Goal: Information Seeking & Learning: Learn about a topic

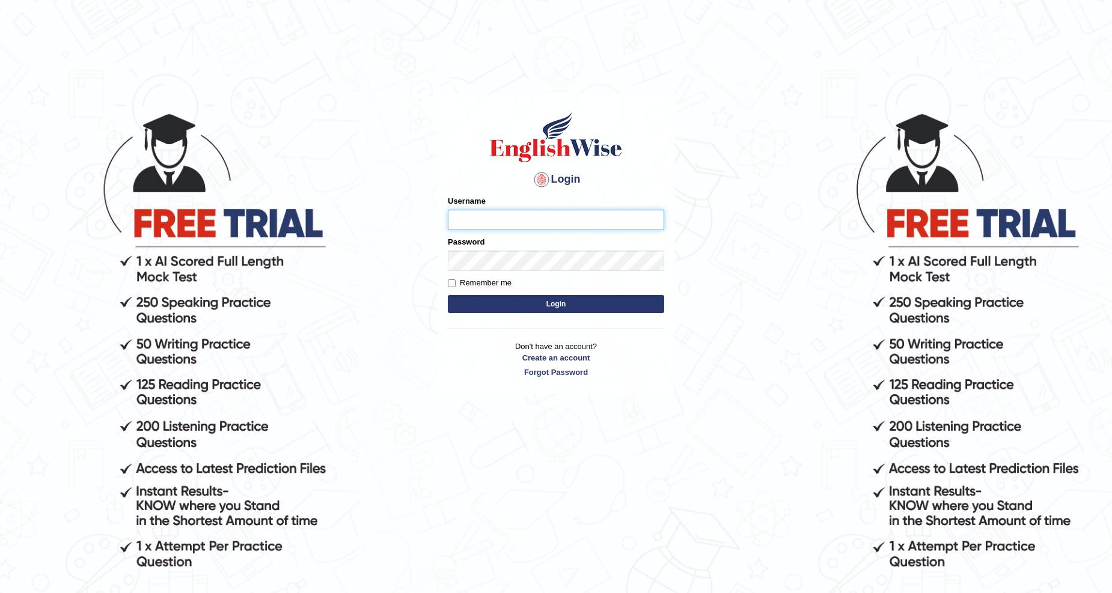
click at [473, 222] on input "Username" at bounding box center [556, 220] width 216 height 20
type input "Buene"
click at [454, 283] on input "Remember me" at bounding box center [452, 284] width 8 height 8
checkbox input "true"
click at [506, 295] on button "Login" at bounding box center [556, 304] width 216 height 18
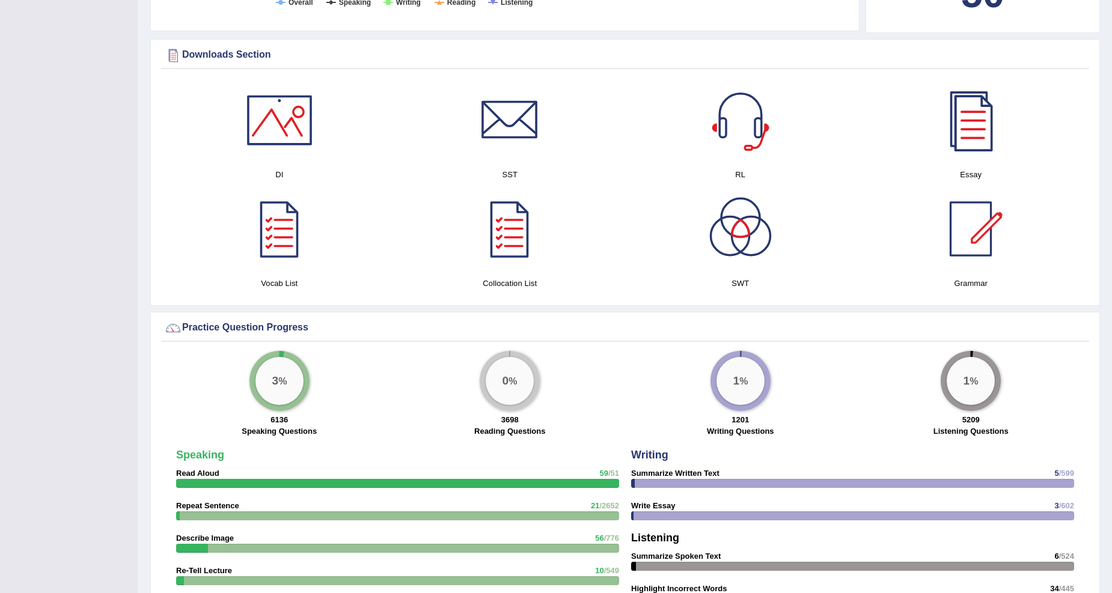
scroll to position [1319, 0]
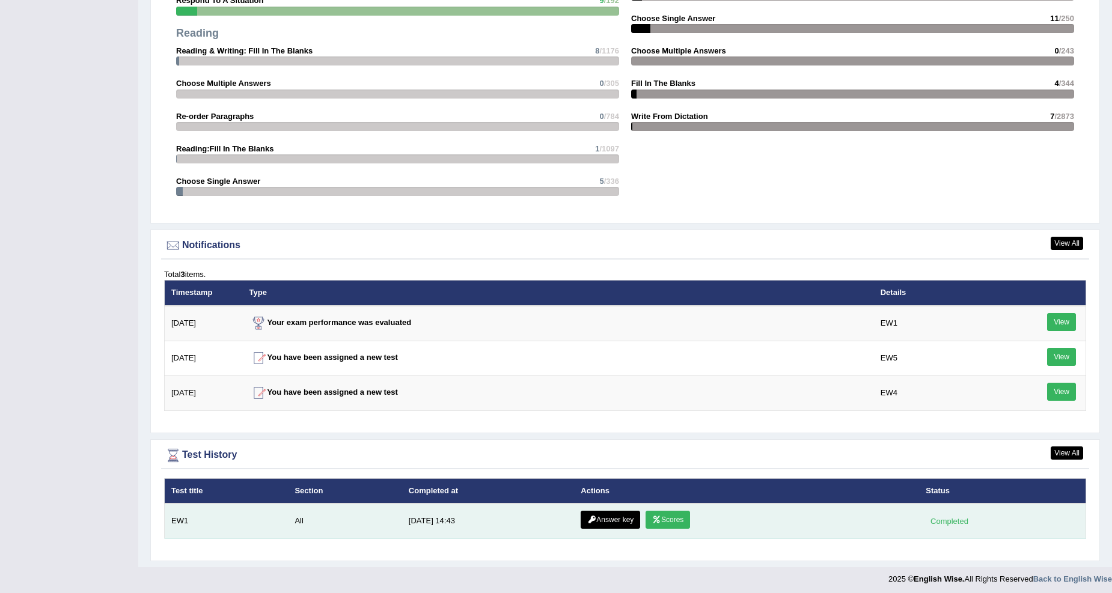
click at [676, 520] on link "Scores" at bounding box center [668, 520] width 44 height 18
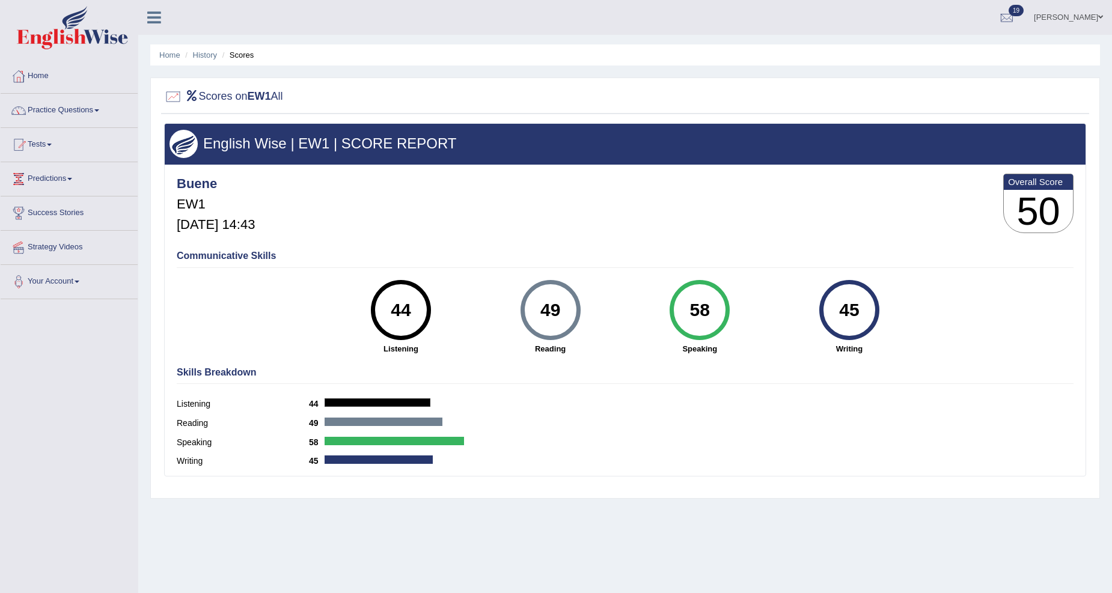
click at [376, 399] on div at bounding box center [378, 403] width 106 height 8
click at [405, 327] on div "44" at bounding box center [401, 310] width 44 height 51
click at [411, 343] on strong "Listening" at bounding box center [401, 348] width 138 height 11
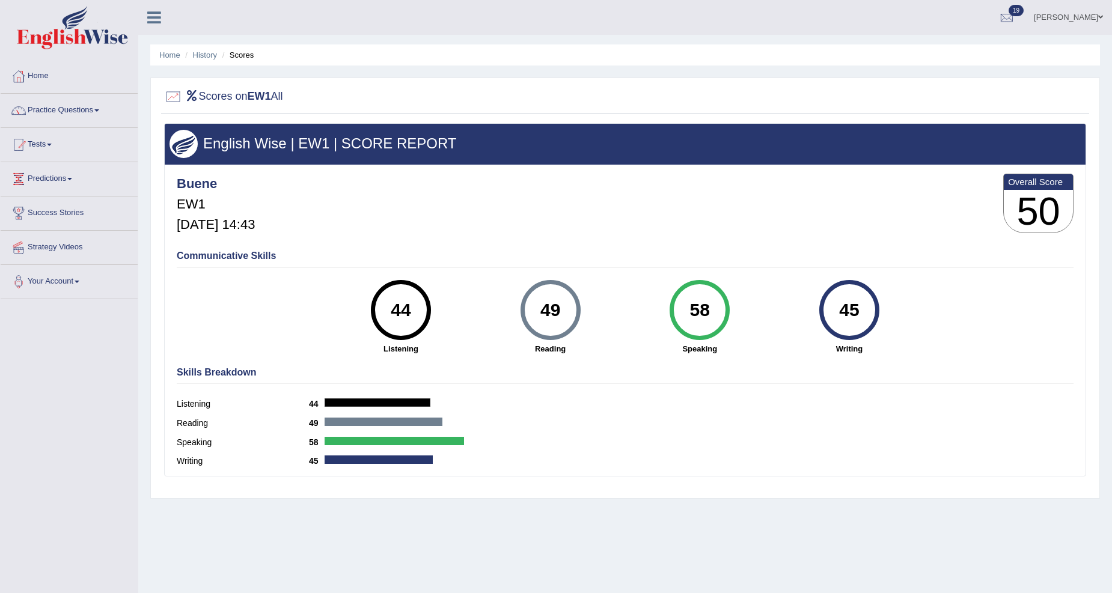
click at [411, 355] on div "Communicative Skills 44 Listening 49 Reading 58 Speaking 45 Writing" at bounding box center [625, 302] width 903 height 114
click at [249, 257] on h4 "Communicative Skills" at bounding box center [625, 256] width 897 height 11
click at [549, 358] on div "English Wise | EW1 | SCORE REPORT Buene EW1 Sep 1, 2025, 14:43 Overall Score 50…" at bounding box center [625, 300] width 922 height 354
click at [856, 317] on div "45" at bounding box center [849, 310] width 44 height 51
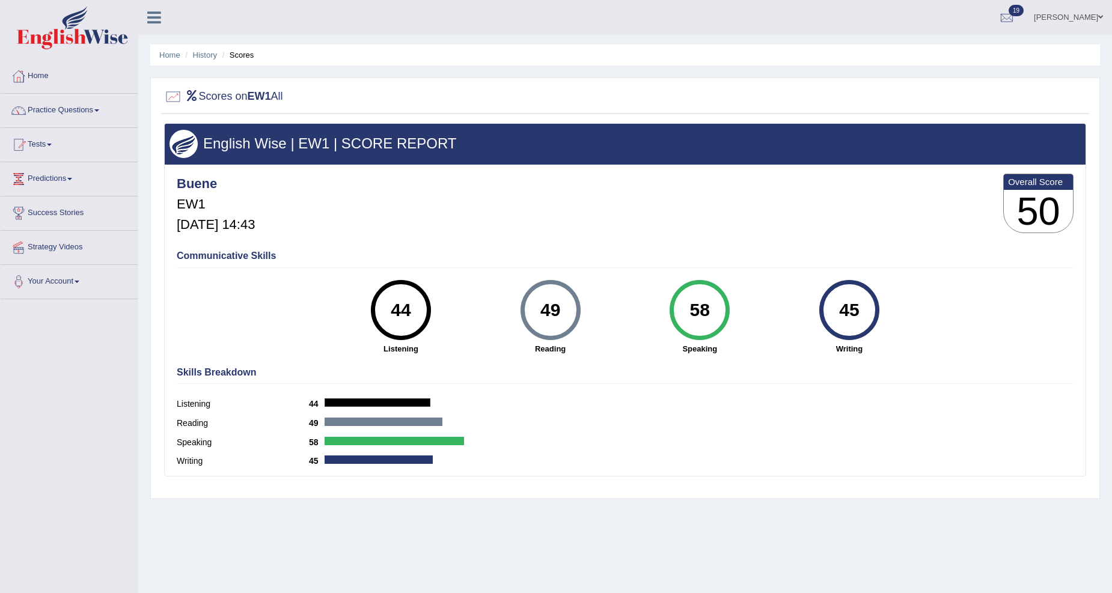
click at [856, 317] on div "45" at bounding box center [849, 310] width 44 height 51
click at [106, 109] on link "Practice Questions" at bounding box center [69, 109] width 137 height 30
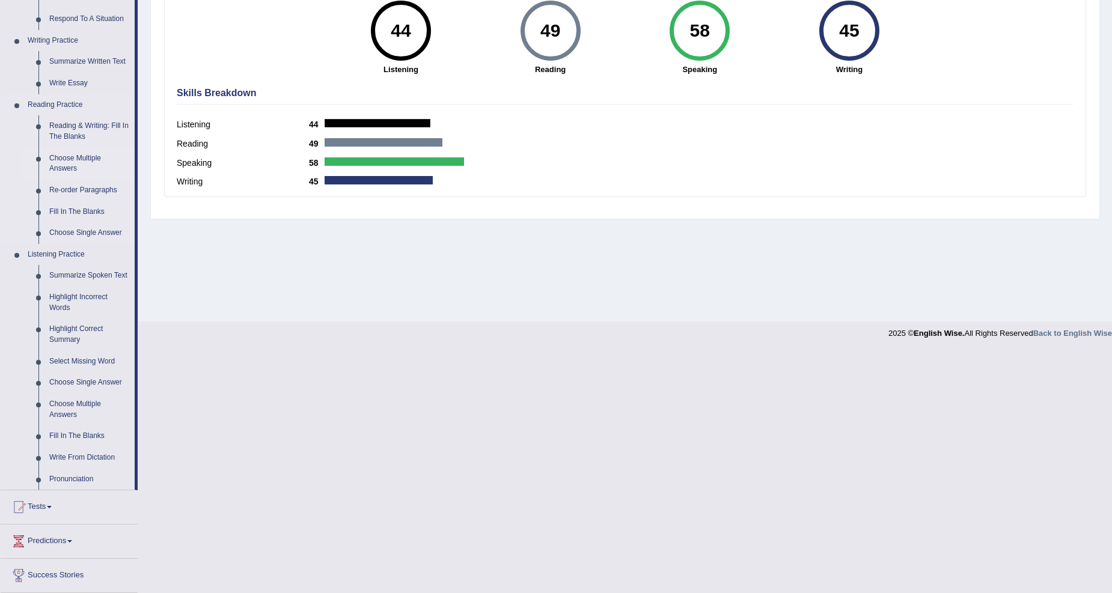
scroll to position [349, 0]
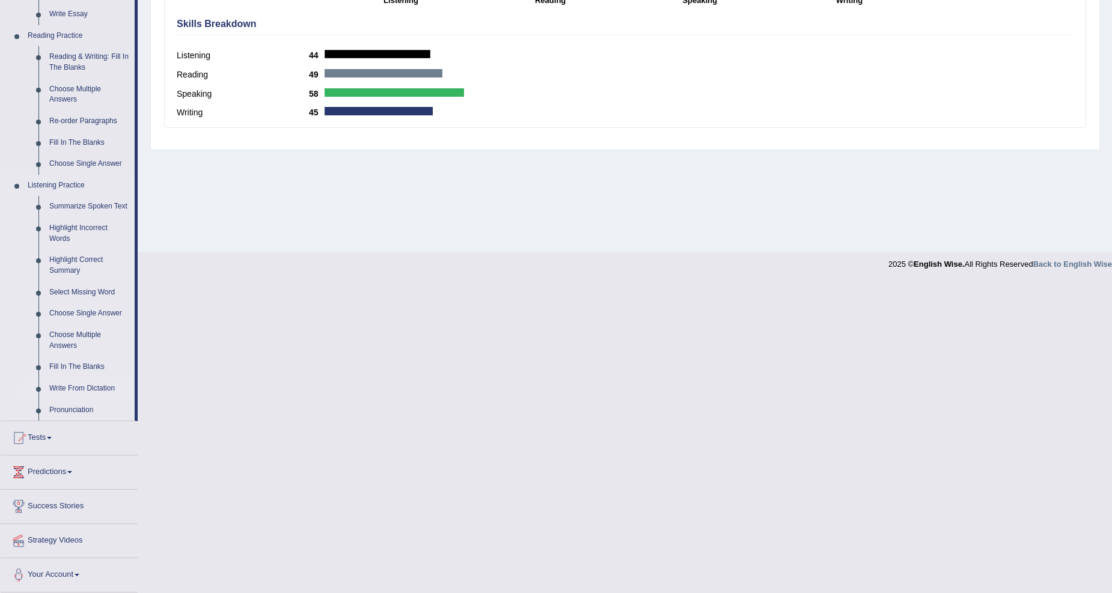
click at [79, 391] on link "Write From Dictation" at bounding box center [89, 389] width 91 height 22
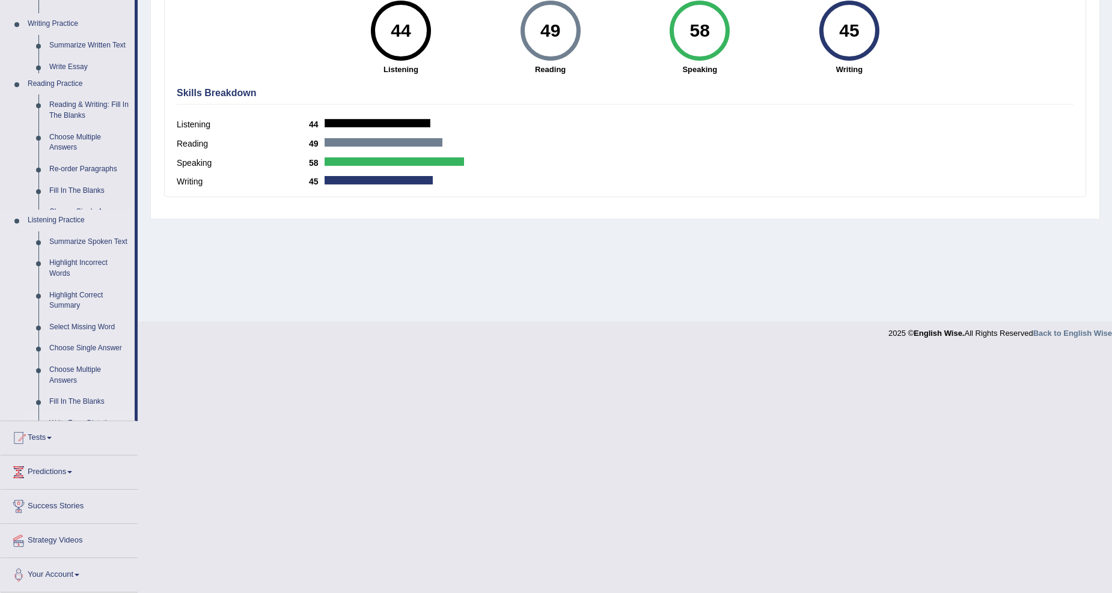
scroll to position [73, 0]
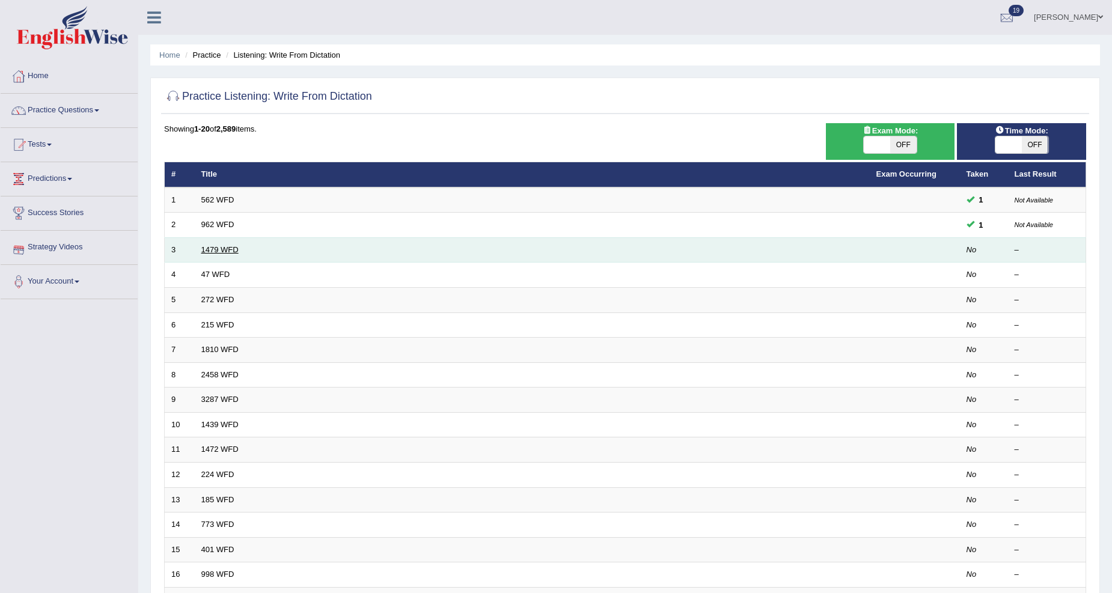
click at [217, 250] on link "1479 WFD" at bounding box center [219, 249] width 37 height 9
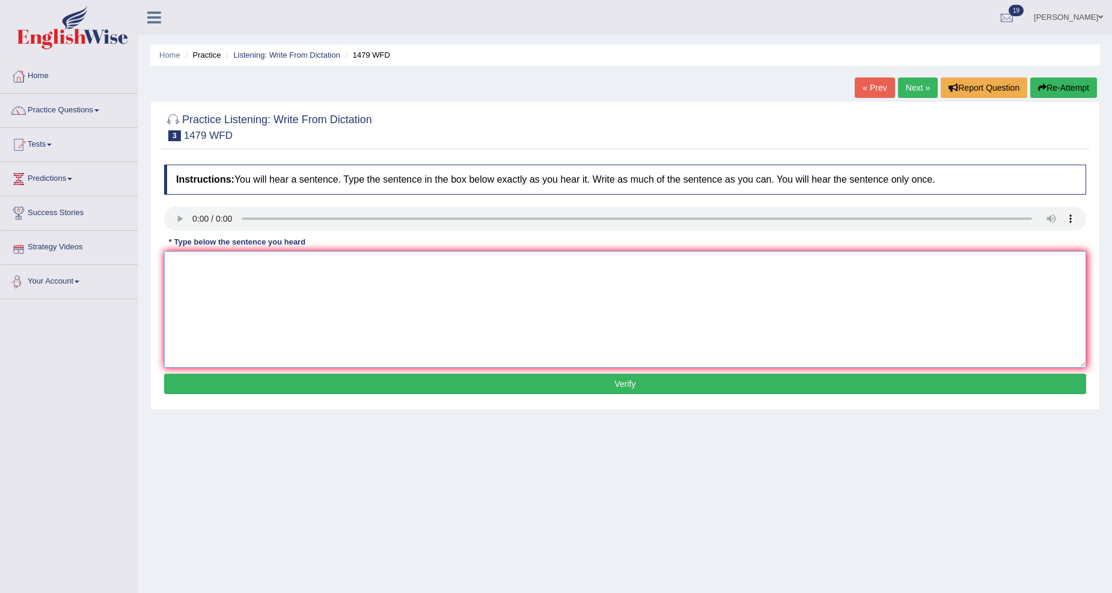
click at [192, 279] on textarea at bounding box center [625, 309] width 922 height 117
click at [46, 77] on link "Home" at bounding box center [69, 75] width 137 height 30
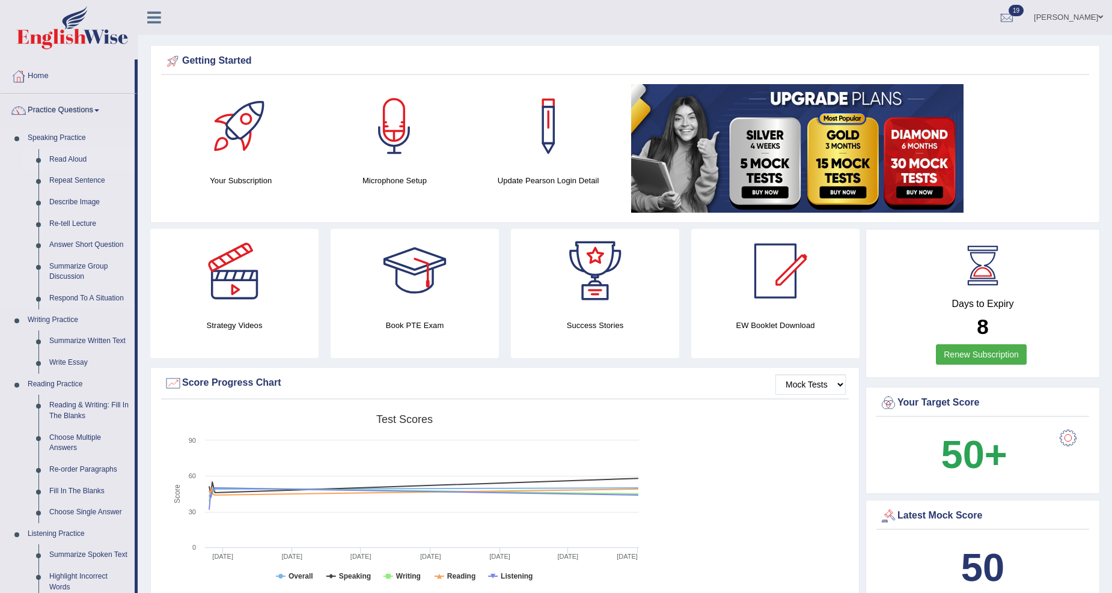
click at [74, 153] on link "Read Aloud" at bounding box center [89, 160] width 91 height 22
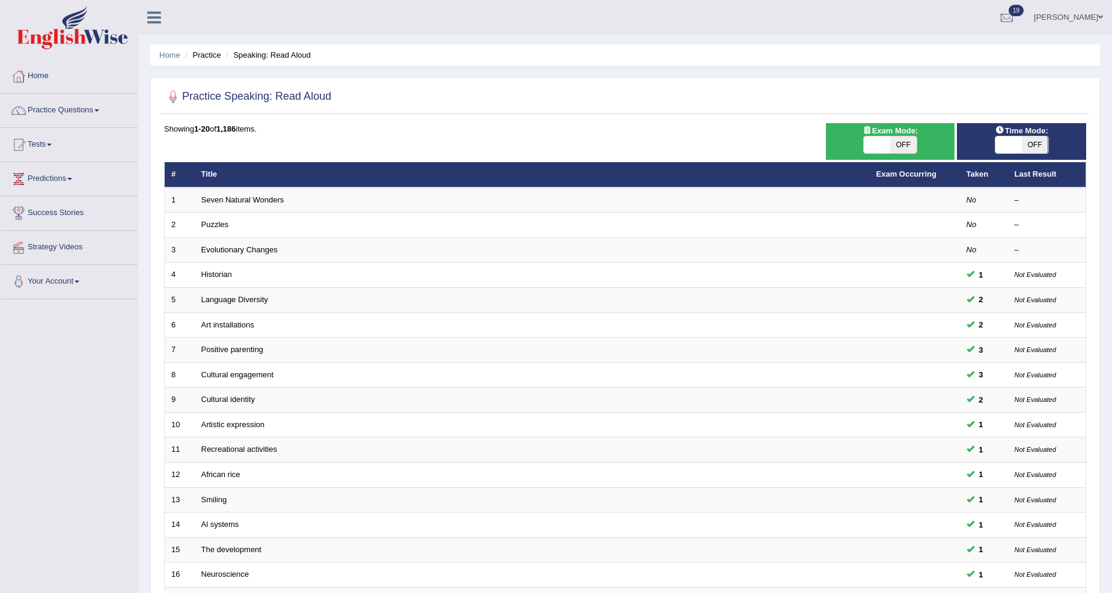
click at [874, 144] on span at bounding box center [877, 144] width 26 height 17
checkbox input "true"
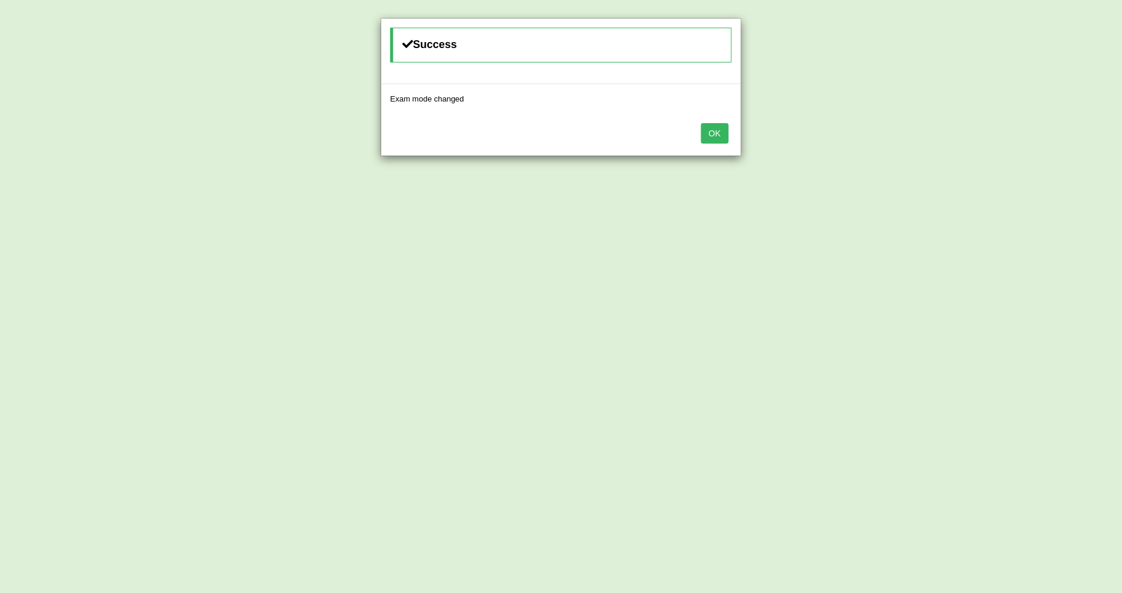
click at [724, 136] on button "OK" at bounding box center [715, 133] width 28 height 20
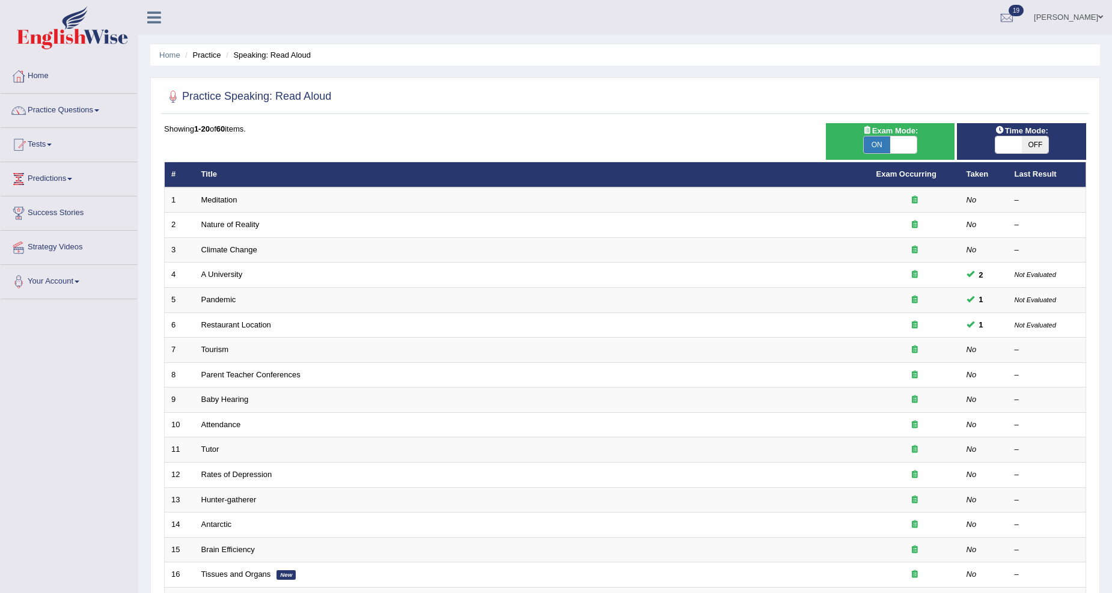
click at [1006, 142] on span at bounding box center [1009, 144] width 26 height 17
checkbox input "true"
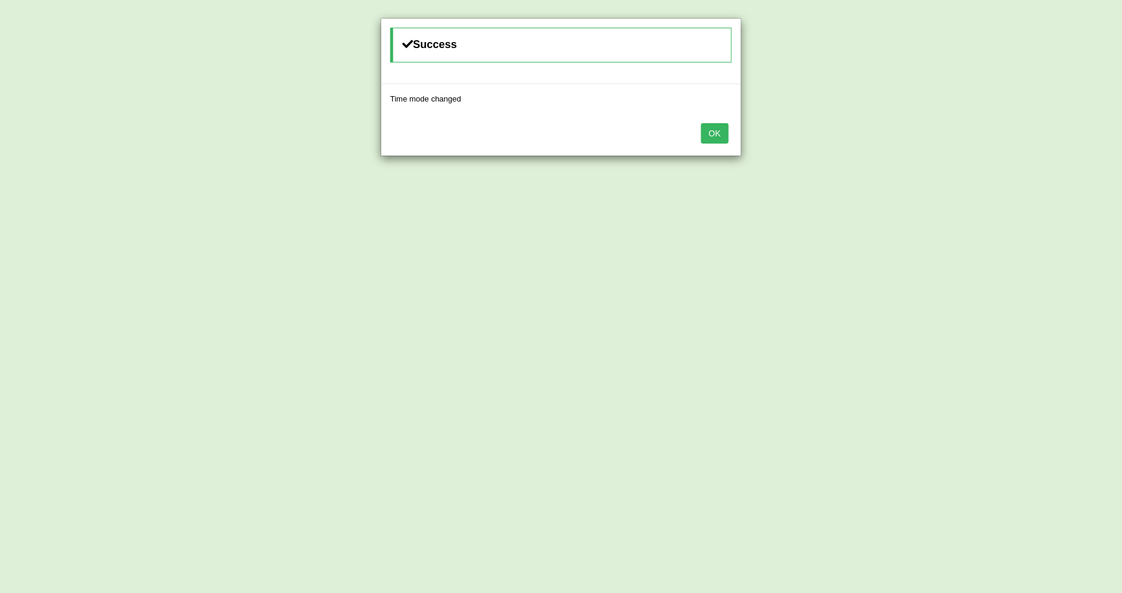
click at [710, 132] on button "OK" at bounding box center [715, 133] width 28 height 20
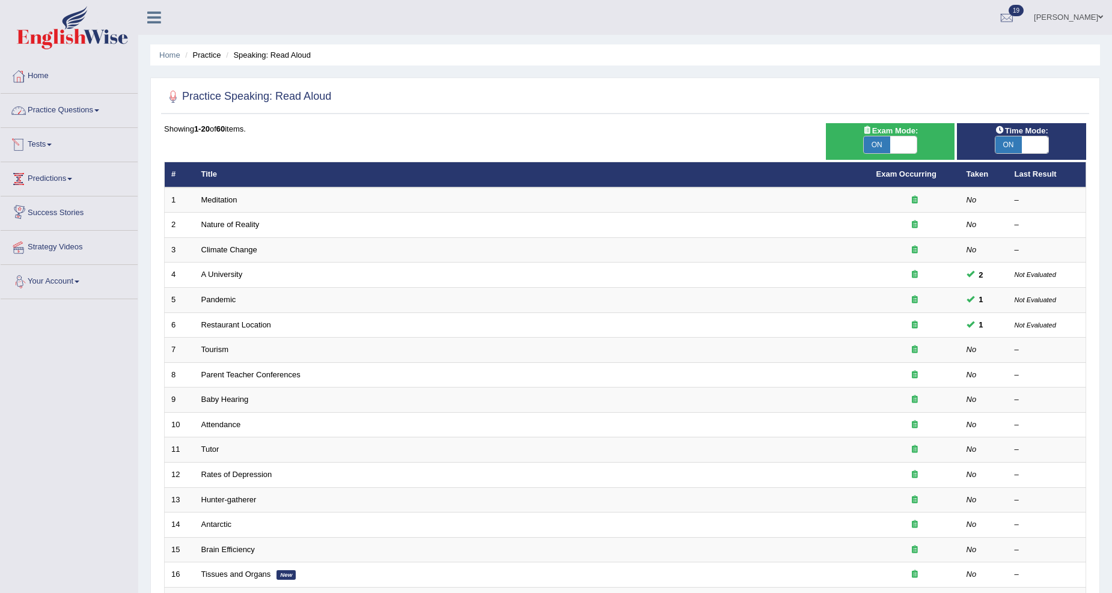
click at [103, 113] on link "Practice Questions" at bounding box center [69, 109] width 137 height 30
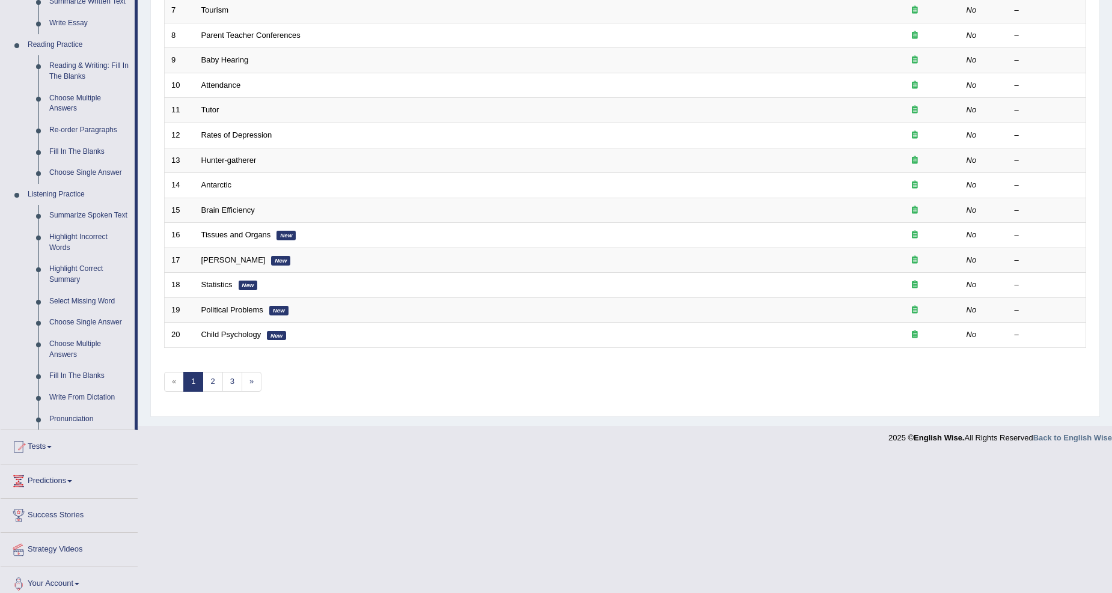
scroll to position [349, 0]
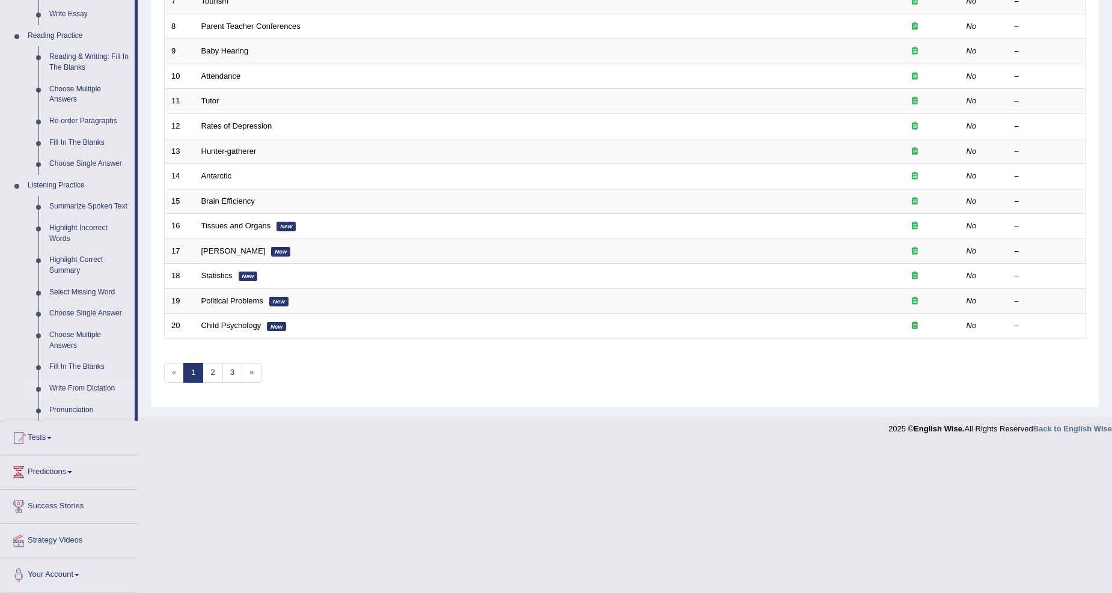
click at [100, 387] on link "Write From Dictation" at bounding box center [89, 389] width 91 height 22
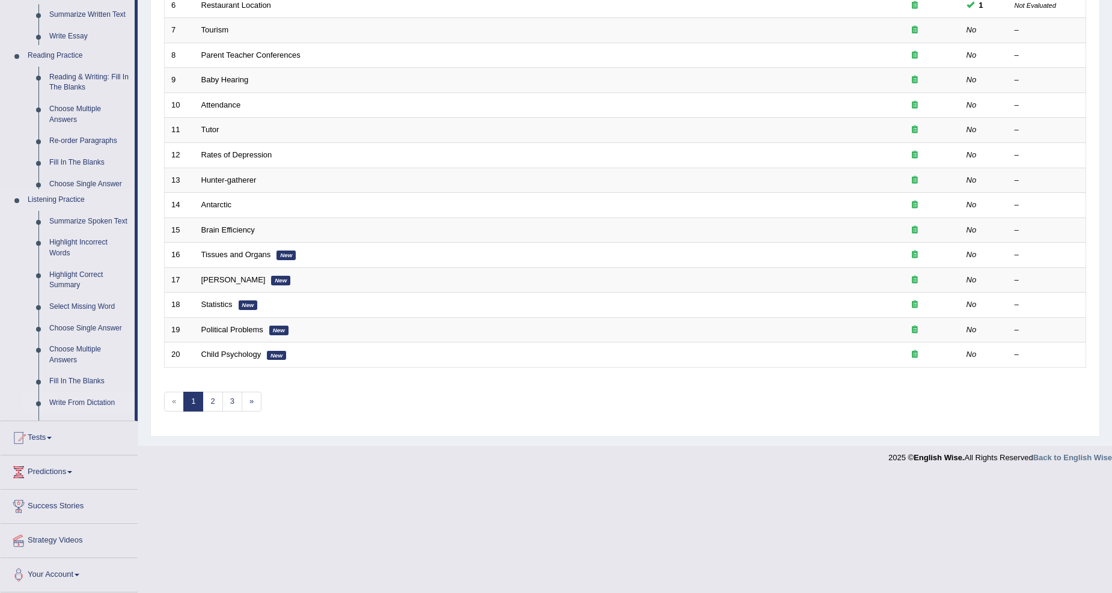
scroll to position [202, 0]
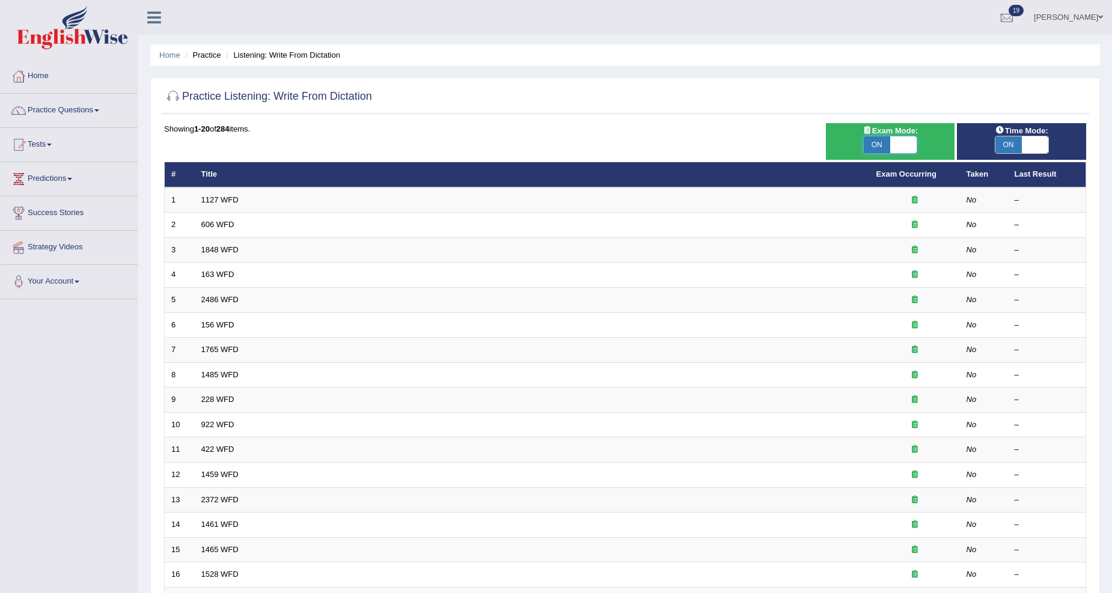
click at [903, 143] on span at bounding box center [903, 144] width 26 height 17
checkbox input "false"
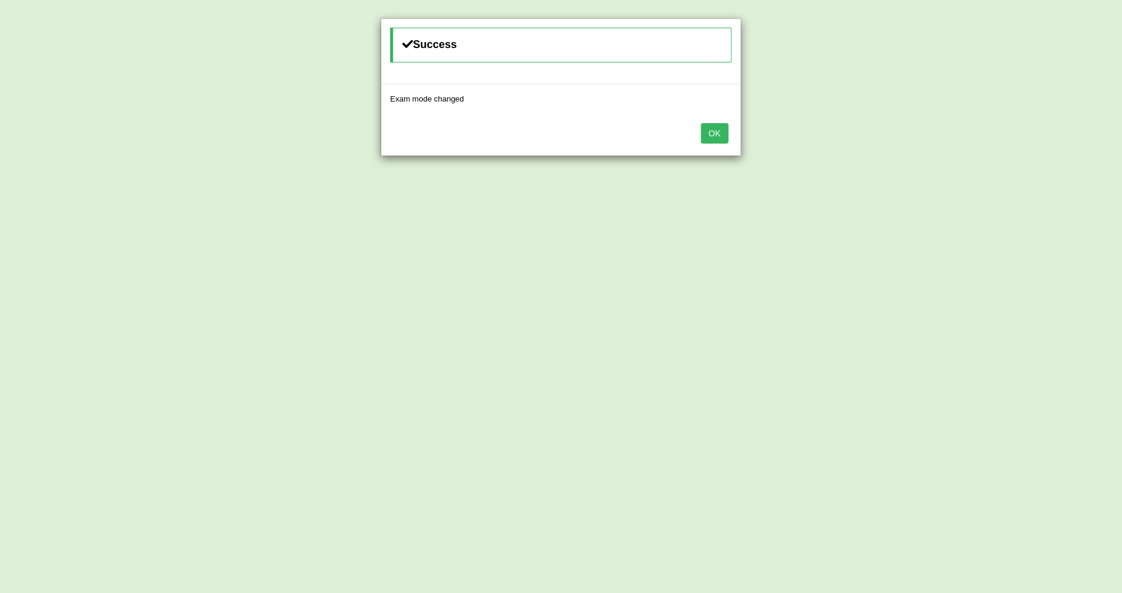
click at [710, 139] on button "OK" at bounding box center [715, 133] width 28 height 20
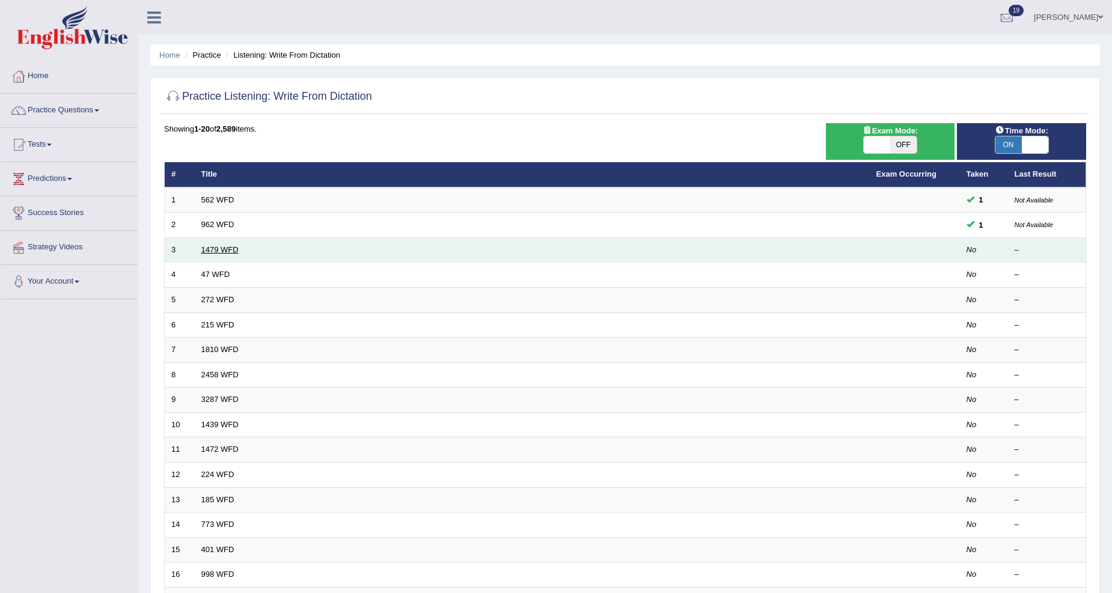
click at [236, 248] on link "1479 WFD" at bounding box center [219, 249] width 37 height 9
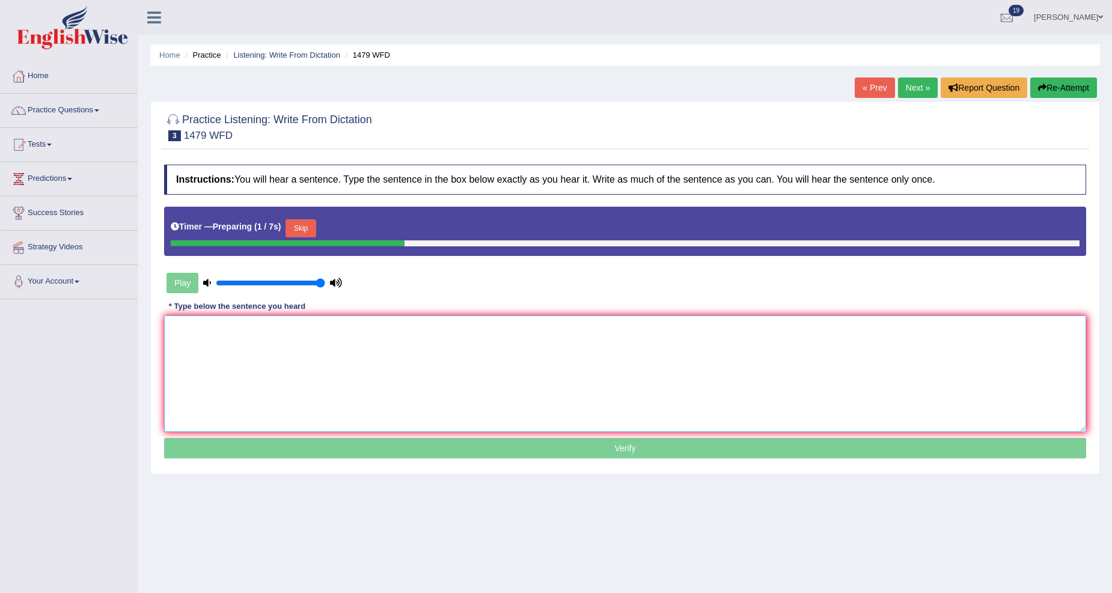
click at [192, 347] on textarea at bounding box center [625, 374] width 922 height 117
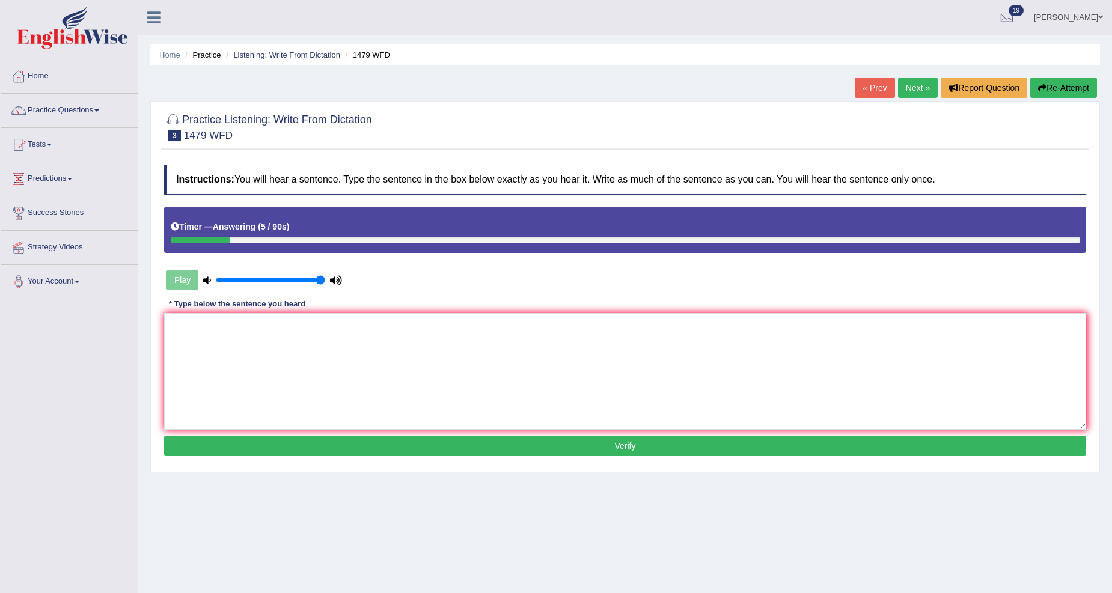
click at [912, 100] on div "Home Practice Listening: Write From Dictation 1479 WFD « Prev Next » Report Que…" at bounding box center [625, 300] width 974 height 601
click at [914, 78] on link "Next »" at bounding box center [918, 88] width 40 height 20
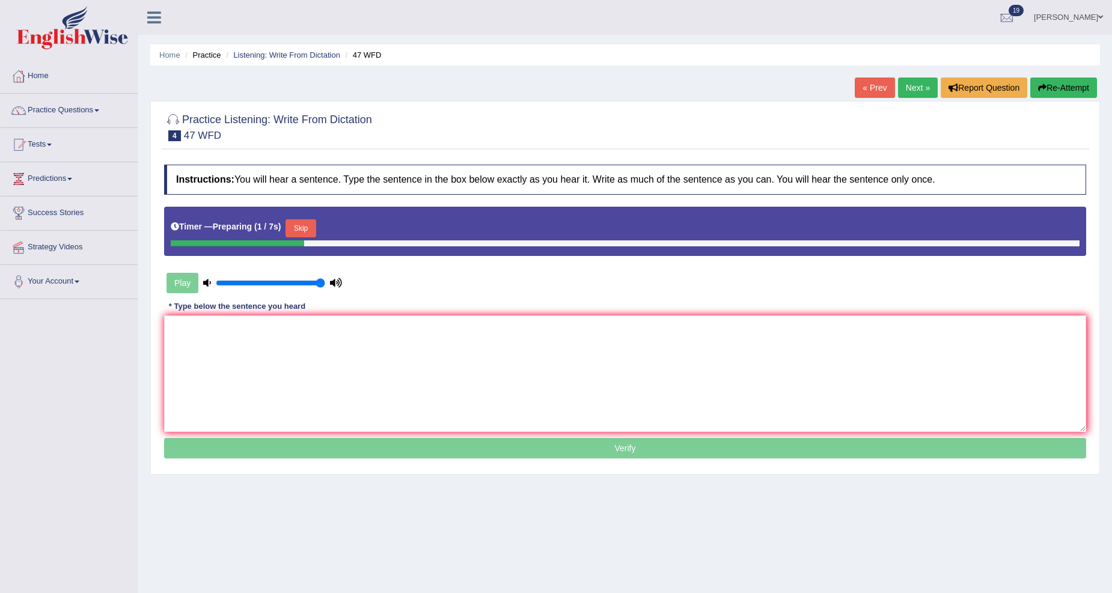
click at [874, 93] on link "« Prev" at bounding box center [875, 88] width 40 height 20
click at [310, 229] on button "Skip" at bounding box center [301, 228] width 30 height 18
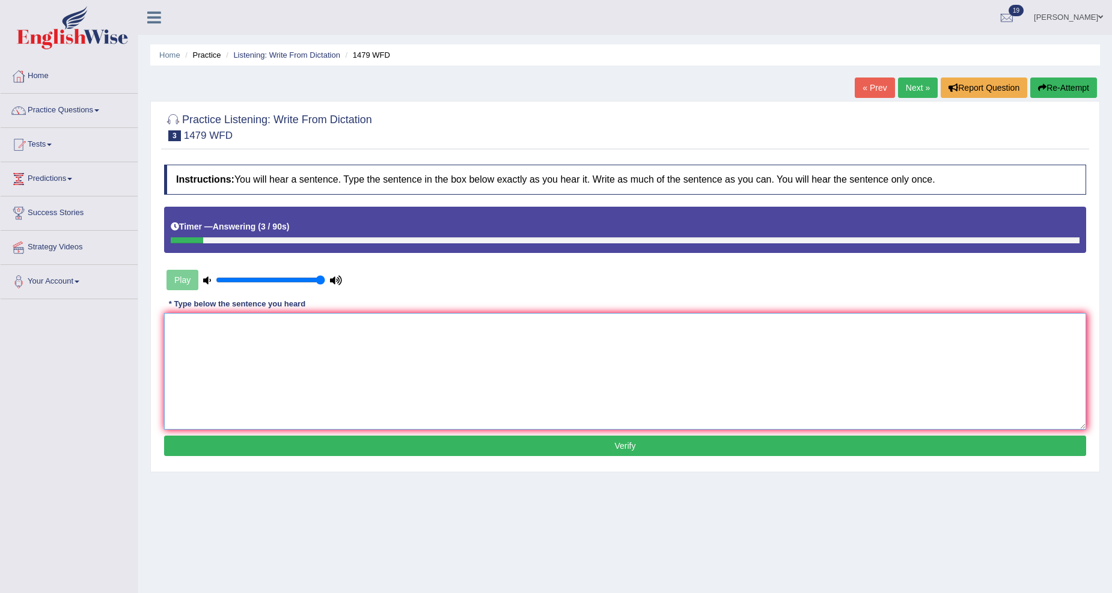
click at [179, 331] on textarea at bounding box center [625, 371] width 922 height 117
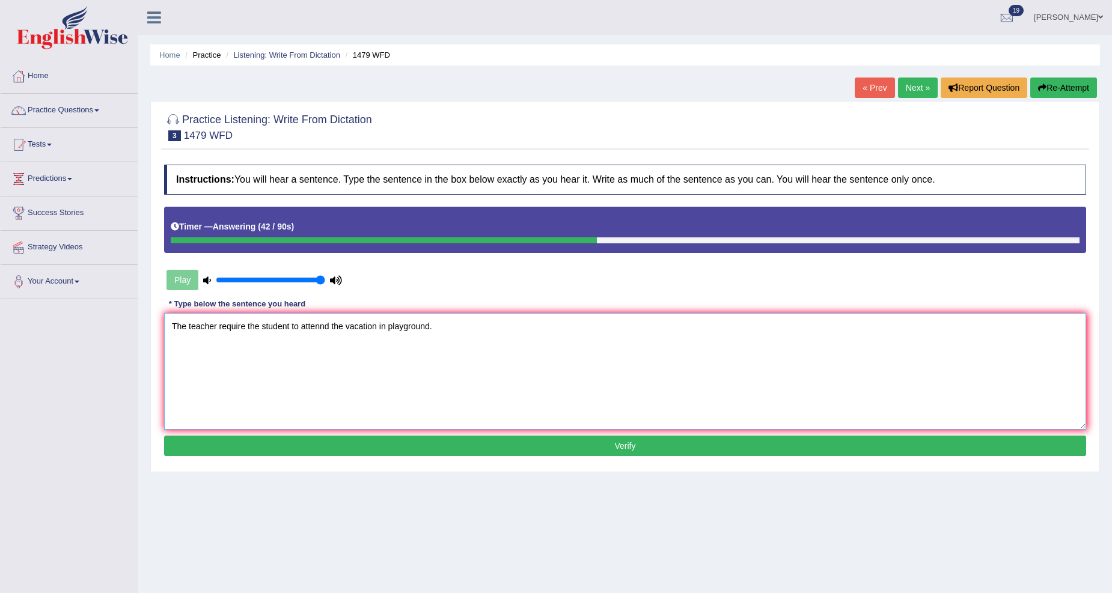
type textarea "The teacher require the student to attennd the vacation in playground."
click at [625, 448] on button "Verify" at bounding box center [625, 446] width 922 height 20
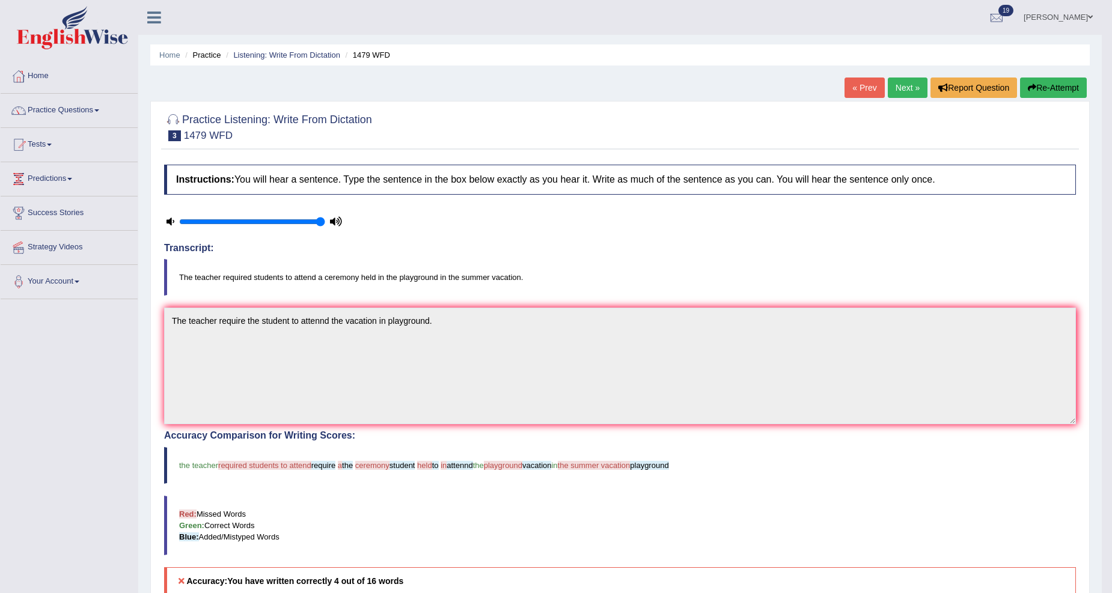
click at [908, 82] on link "Next »" at bounding box center [908, 88] width 40 height 20
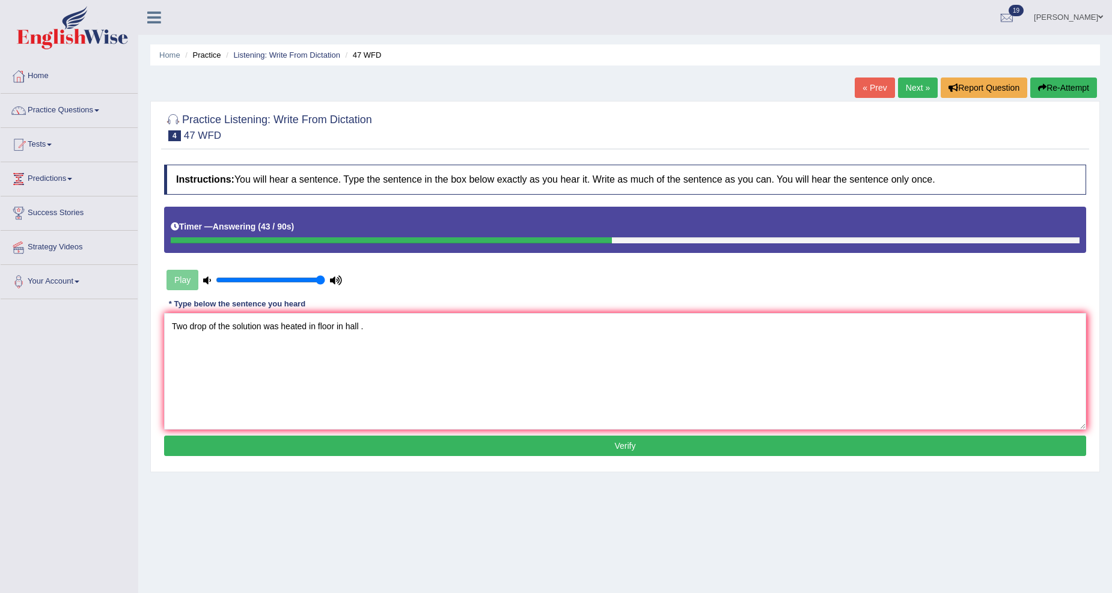
click at [230, 329] on textarea "Two drop of the solution was heated in floor in hall ." at bounding box center [625, 371] width 922 height 117
type textarea "Two drop of the solution was heated in floor in hall ."
click at [629, 441] on button "Verify" at bounding box center [625, 446] width 922 height 20
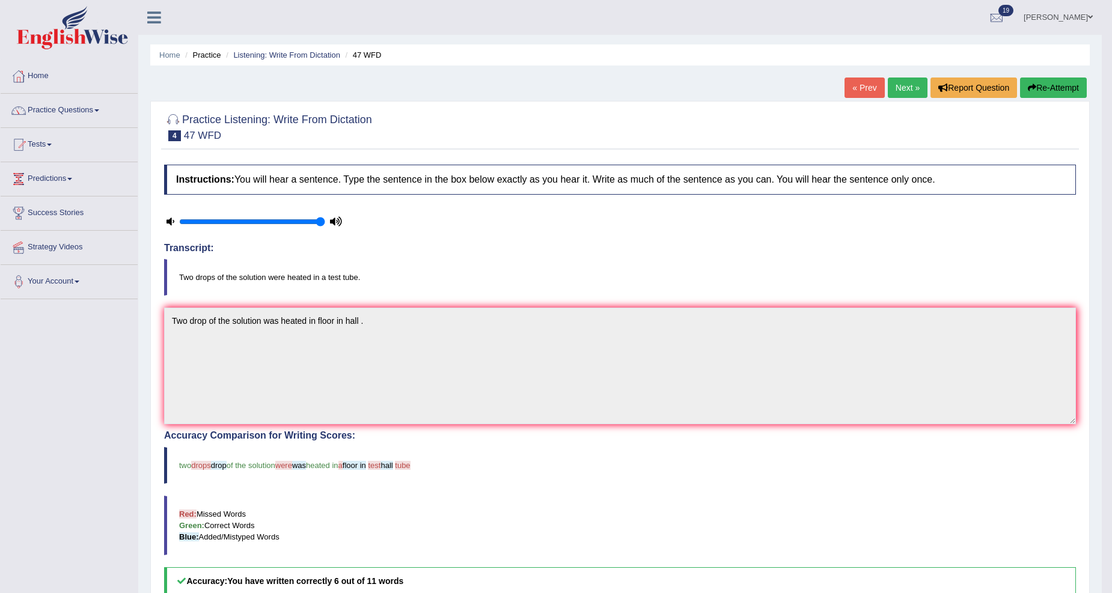
click at [899, 89] on link "Next »" at bounding box center [908, 88] width 40 height 20
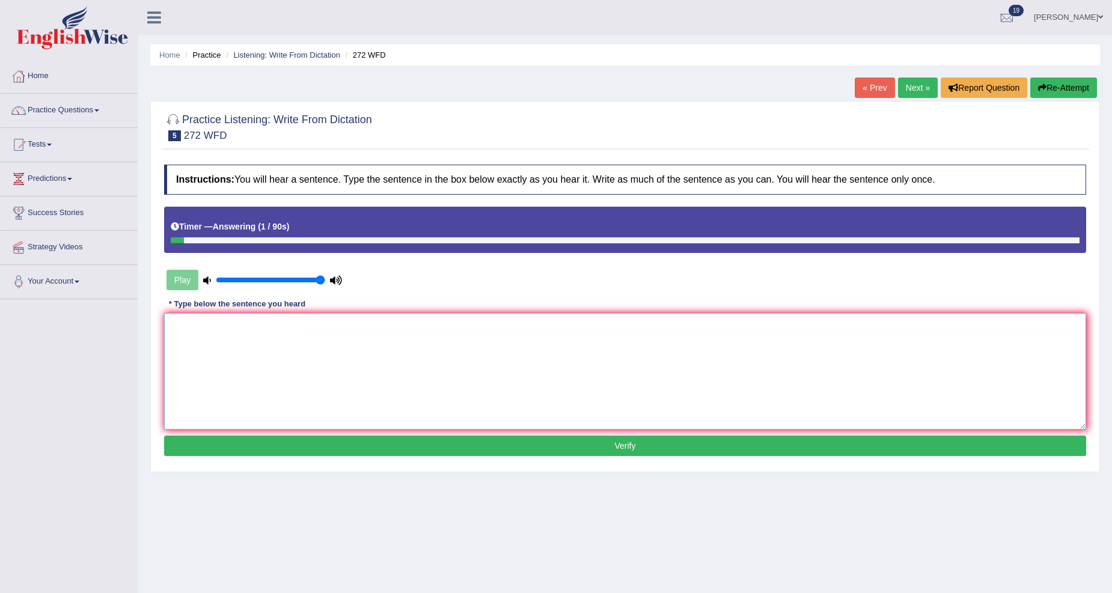
click at [191, 326] on textarea at bounding box center [625, 371] width 922 height 117
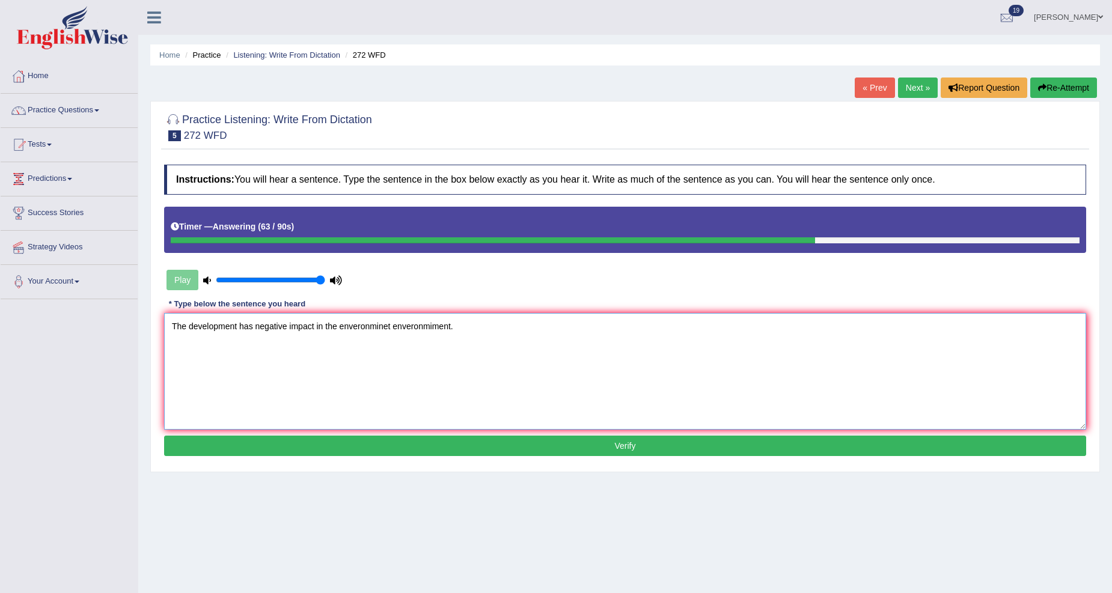
click at [251, 325] on textarea "The development has negative impact in the enveronminet enveronmiment." at bounding box center [625, 371] width 922 height 117
click at [237, 329] on textarea "The development has had a negative impact in the enveronminet enveronmiment." at bounding box center [625, 371] width 922 height 117
type textarea "The development developent has had a negative impact in the enveronminet envero…"
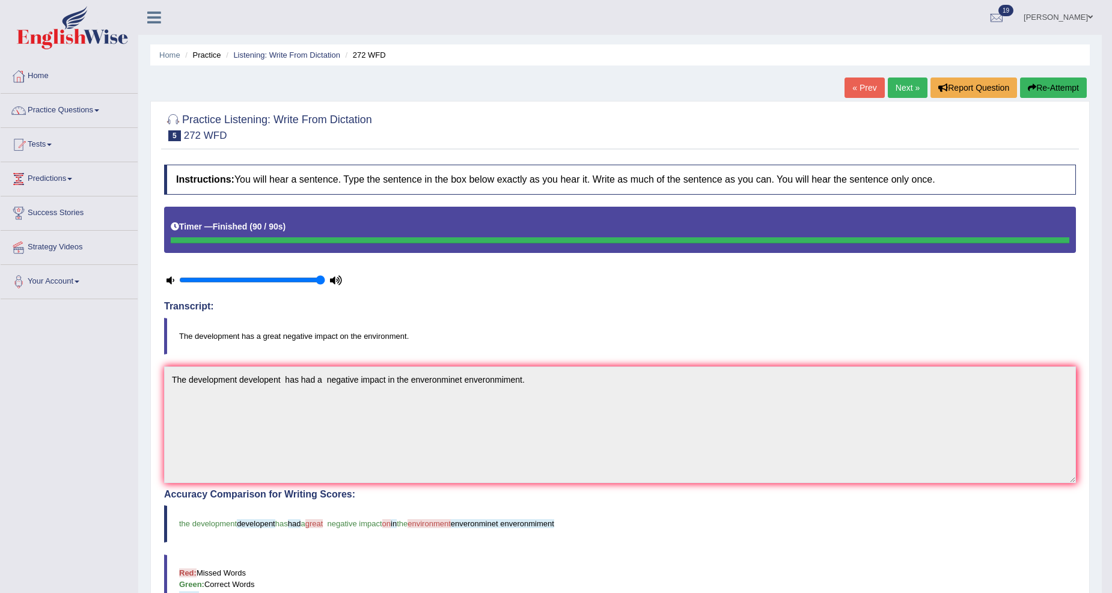
click at [899, 88] on link "Next »" at bounding box center [908, 88] width 40 height 20
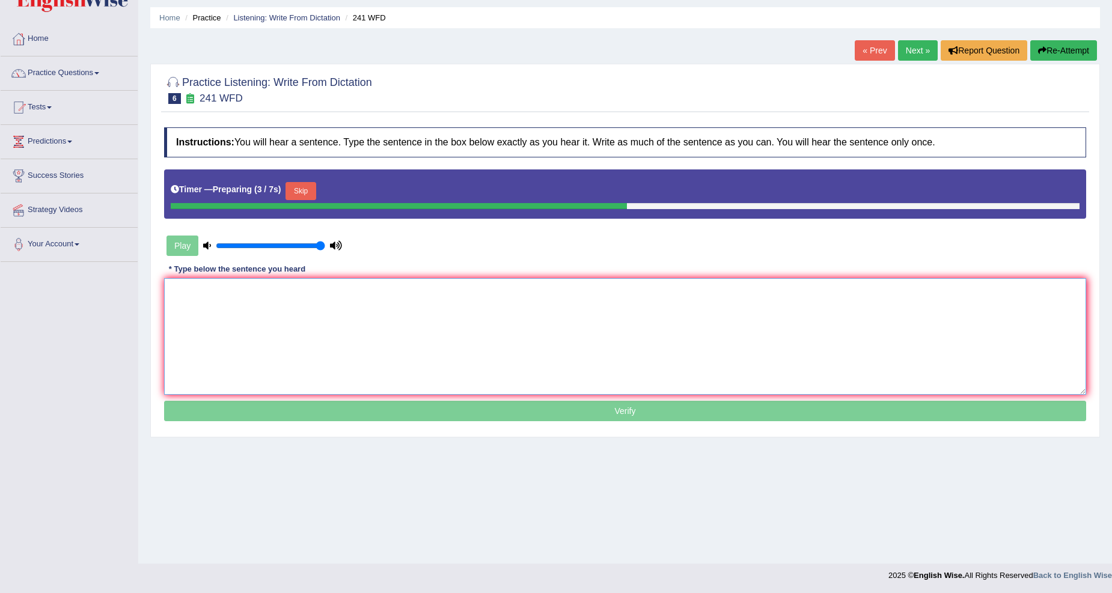
click at [188, 304] on textarea at bounding box center [625, 336] width 922 height 117
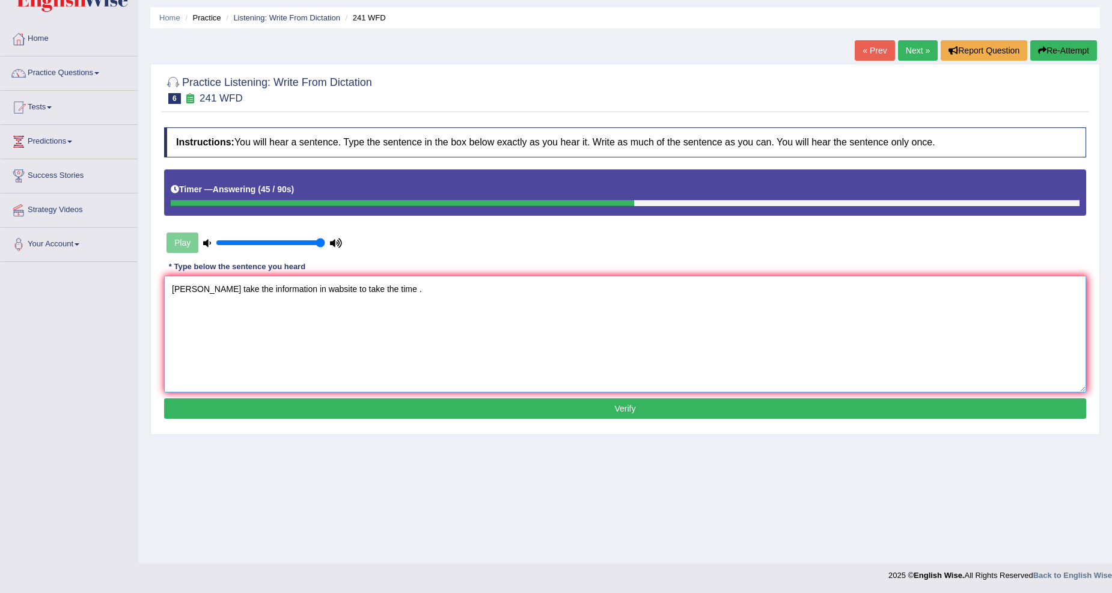
click at [201, 283] on textarea "[PERSON_NAME] take the information in wabsite to take the time ." at bounding box center [625, 334] width 922 height 117
click at [200, 287] on textarea "[PERSON_NAME] take the information in wabsite to take the time ." at bounding box center [625, 334] width 922 height 117
click at [192, 292] on textarea "[PERSON_NAME] take the information in wabsite to take the time ." at bounding box center [625, 334] width 922 height 117
click at [196, 283] on textarea "Pease take the information in wabsite to take the time ." at bounding box center [625, 334] width 922 height 117
type textarea "Please take the information in wabsite to take the time ."
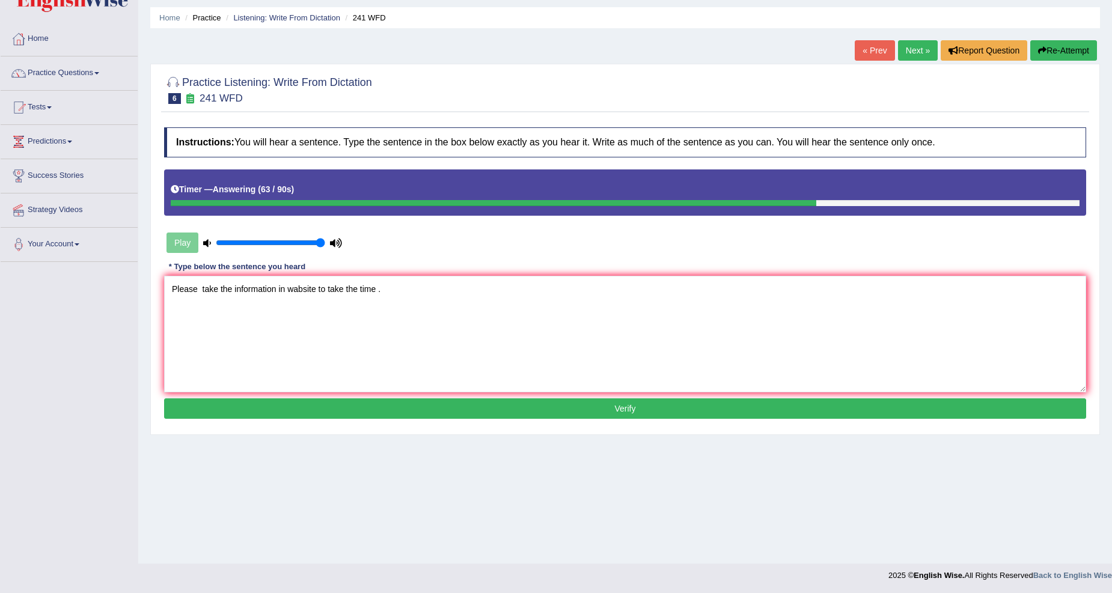
click at [650, 403] on button "Verify" at bounding box center [625, 409] width 922 height 20
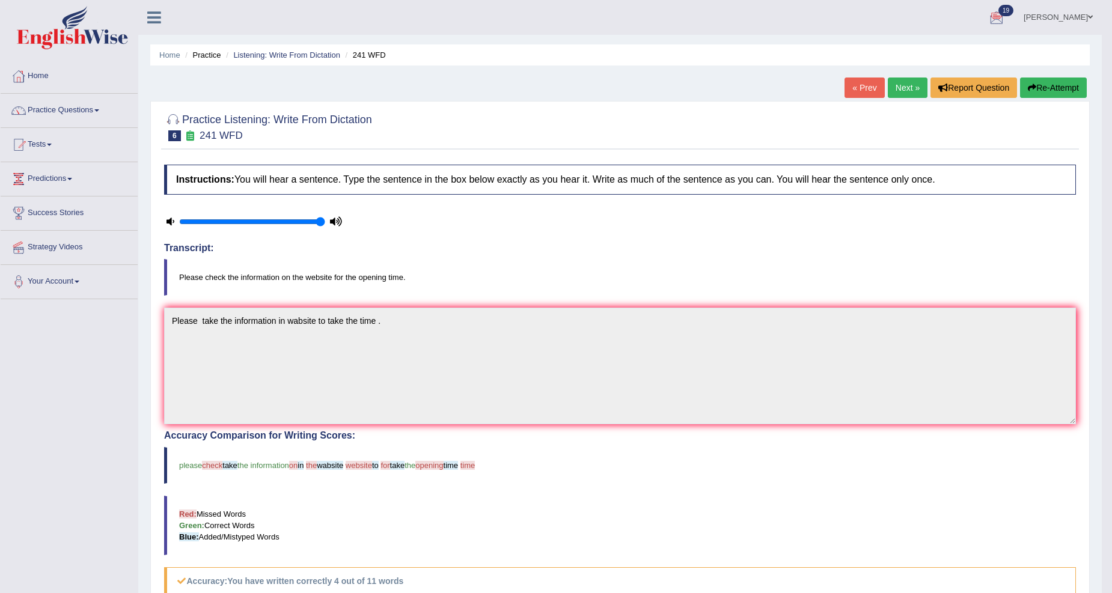
click at [902, 89] on link "Next »" at bounding box center [908, 88] width 40 height 20
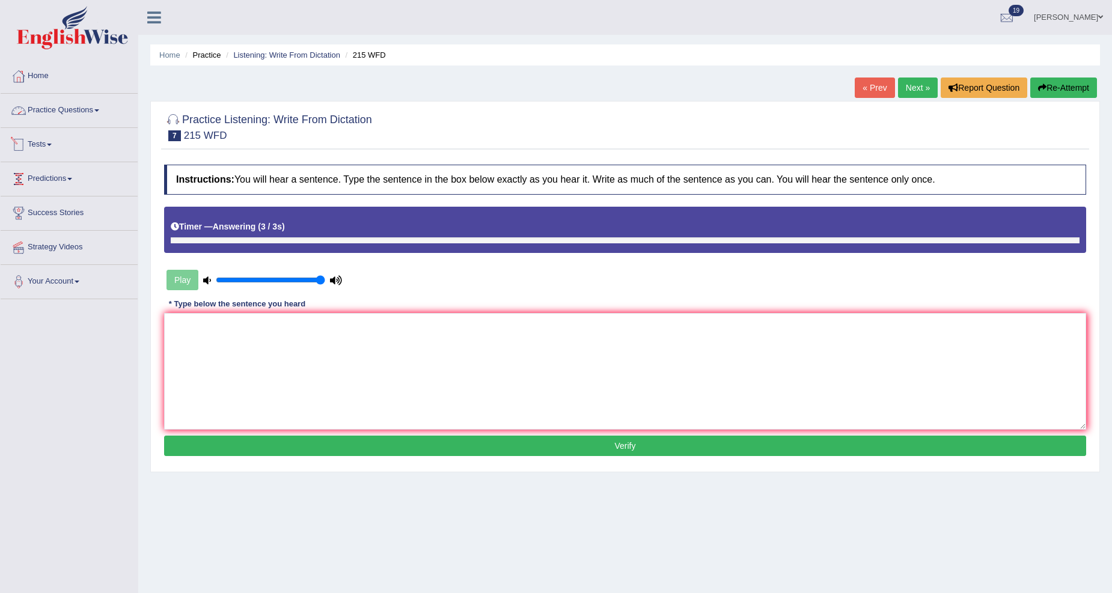
click at [106, 112] on link "Practice Questions" at bounding box center [69, 109] width 137 height 30
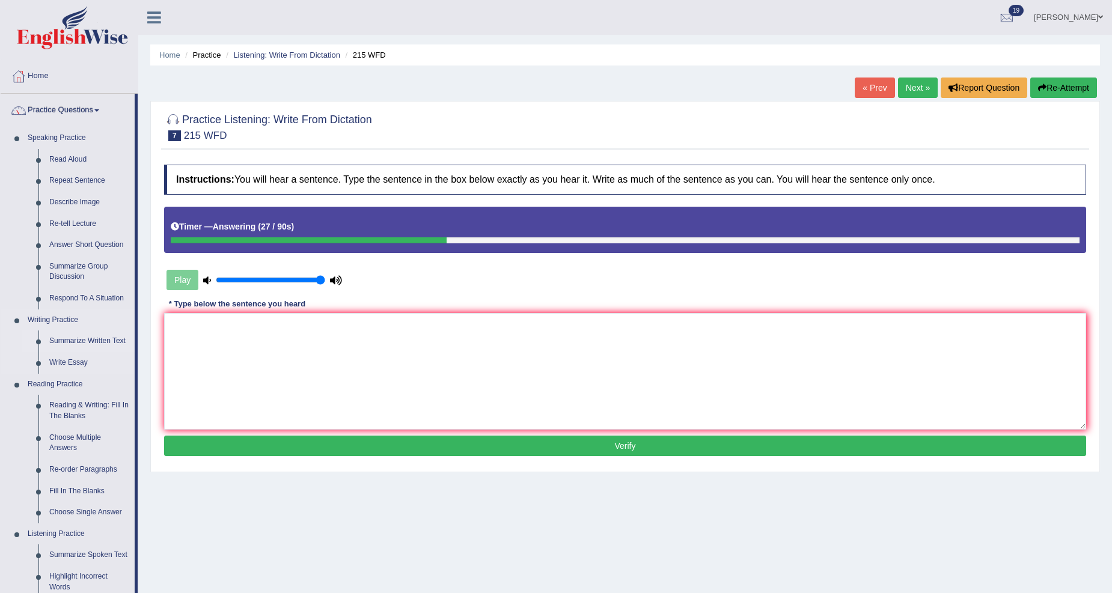
click at [60, 344] on link "Summarize Written Text" at bounding box center [89, 342] width 91 height 22
